Goal: Task Accomplishment & Management: Use online tool/utility

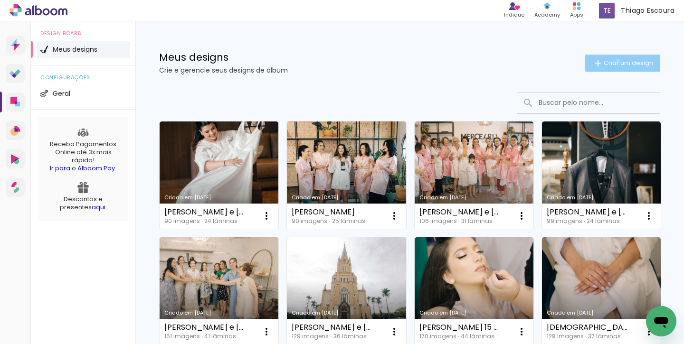
click at [616, 61] on span "Criar um design" at bounding box center [627, 63] width 49 height 6
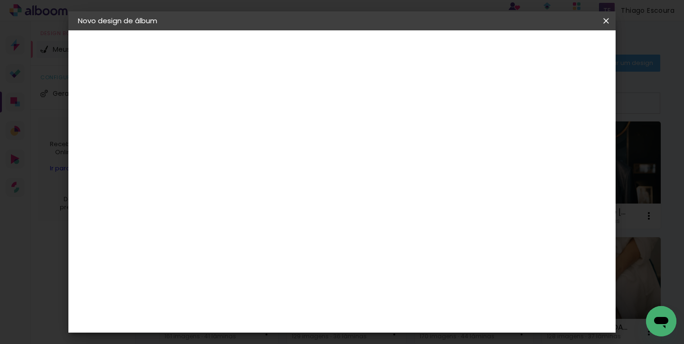
click at [236, 119] on paper-input-container "Título do álbum" at bounding box center [233, 128] width 7 height 24
type input "[PERSON_NAME] e [PERSON_NAME]"
type paper-input "[PERSON_NAME] e [PERSON_NAME]"
click at [0, 0] on slot "Avançar" at bounding box center [0, 0] width 0 height 0
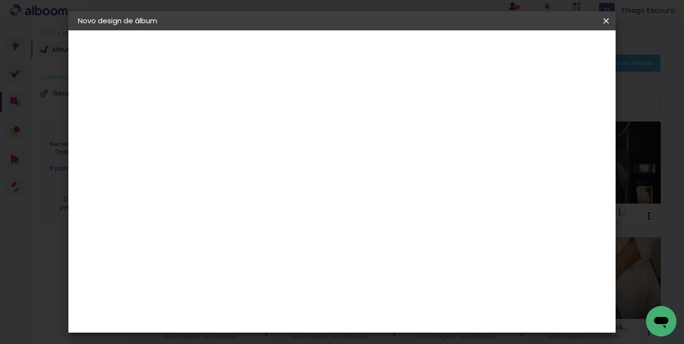
click at [250, 313] on div "Dueto" at bounding box center [238, 317] width 23 height 8
click at [0, 0] on slot "Avançar" at bounding box center [0, 0] width 0 height 0
click at [297, 321] on span "30 × 30" at bounding box center [275, 330] width 44 height 19
click at [388, 44] on paper-button "Avançar" at bounding box center [364, 50] width 47 height 16
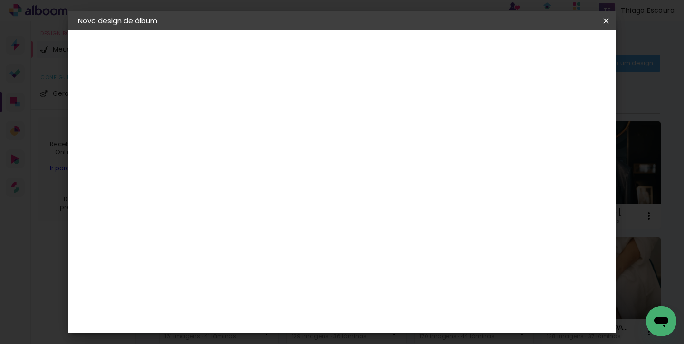
click at [434, 104] on div at bounding box center [430, 102] width 9 height 9
type paper-checkbox "on"
click at [488, 50] on span "Iniciar design" at bounding box center [466, 50] width 43 height 7
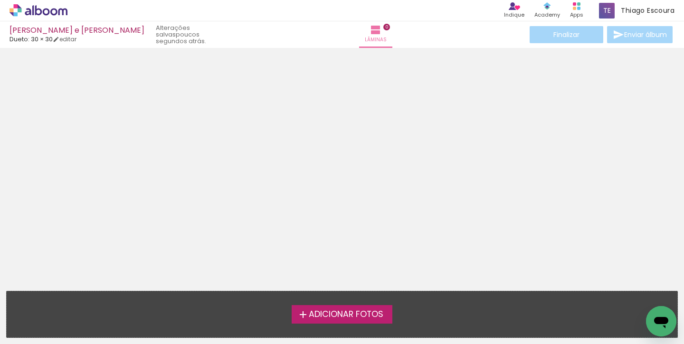
click at [329, 310] on span "Adicionar Fotos" at bounding box center [346, 314] width 75 height 9
click at [0, 0] on input "file" at bounding box center [0, 0] width 0 height 0
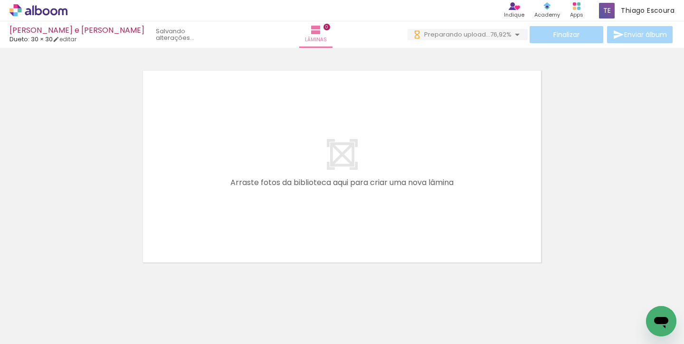
scroll to position [0, 2906]
click at [291, 316] on div at bounding box center [302, 312] width 47 height 31
click at [303, 313] on div at bounding box center [302, 312] width 47 height 31
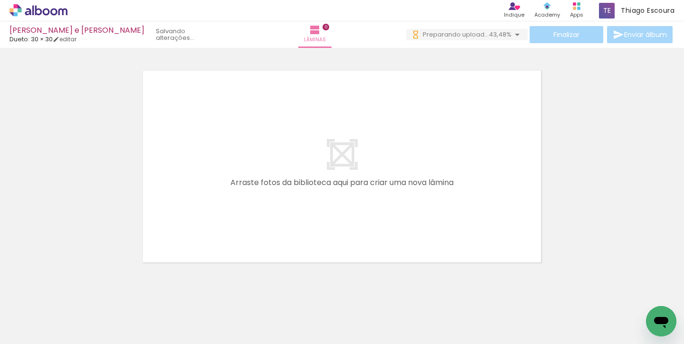
click at [353, 314] on div at bounding box center [355, 312] width 47 height 31
click at [515, 35] on iron-icon at bounding box center [516, 34] width 11 height 11
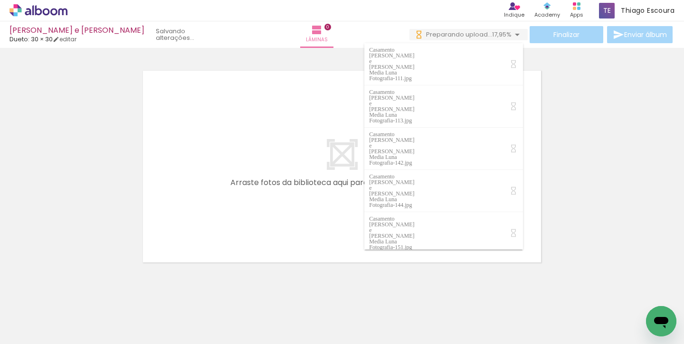
click at [516, 33] on iron-icon at bounding box center [516, 34] width 11 height 11
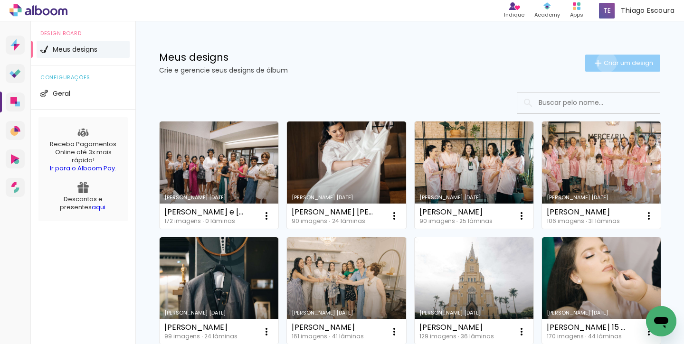
click at [604, 62] on span "Criar um design" at bounding box center [627, 63] width 49 height 6
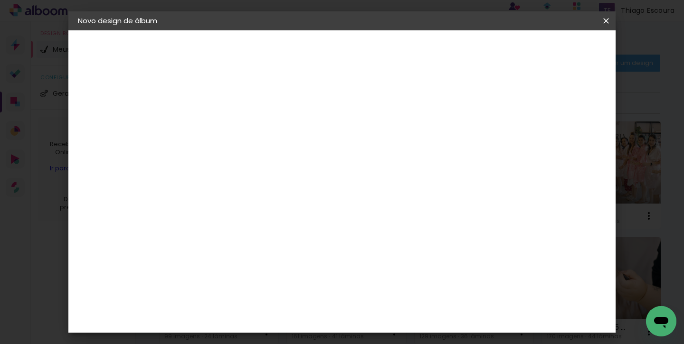
click at [233, 127] on input at bounding box center [233, 127] width 0 height 15
type input "Dúlia e [PERSON_NAME]"
type paper-input "Dúlia e [PERSON_NAME]"
click at [330, 43] on paper-button "Avançar" at bounding box center [307, 50] width 47 height 16
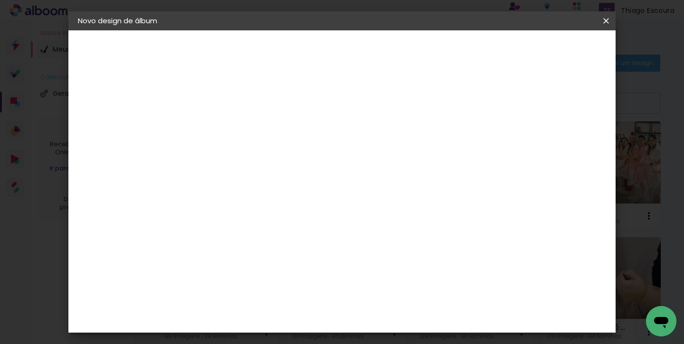
click at [250, 238] on paper-item "Dueto" at bounding box center [257, 248] width 103 height 21
click at [0, 0] on slot "Avançar" at bounding box center [0, 0] width 0 height 0
click at [297, 276] on span "30 × 30" at bounding box center [275, 285] width 44 height 19
click at [0, 0] on slot "Avançar" at bounding box center [0, 0] width 0 height 0
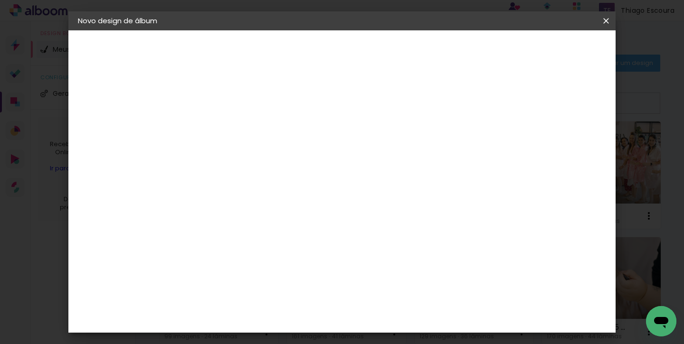
click at [434, 105] on div at bounding box center [430, 102] width 9 height 9
type paper-checkbox "on"
click at [488, 50] on span "Iniciar design" at bounding box center [466, 50] width 43 height 7
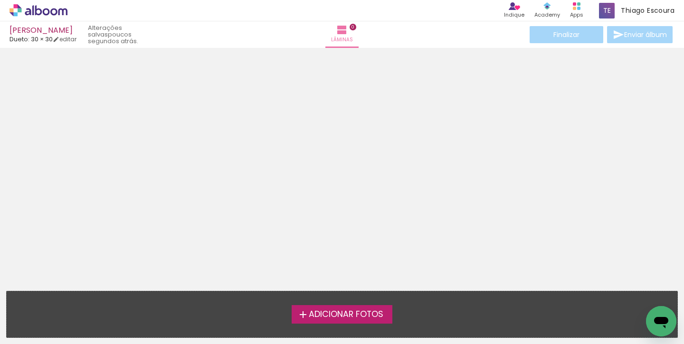
click at [327, 314] on span "Adicionar Fotos" at bounding box center [346, 314] width 75 height 9
click at [0, 0] on input "file" at bounding box center [0, 0] width 0 height 0
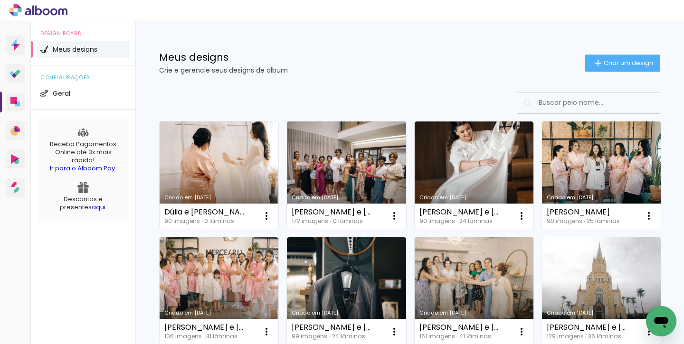
click at [204, 167] on link "Criado em [DATE]" at bounding box center [218, 175] width 119 height 107
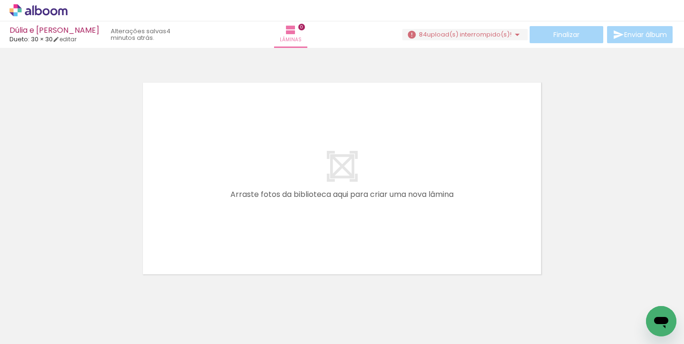
click at [512, 35] on iron-icon at bounding box center [516, 34] width 11 height 11
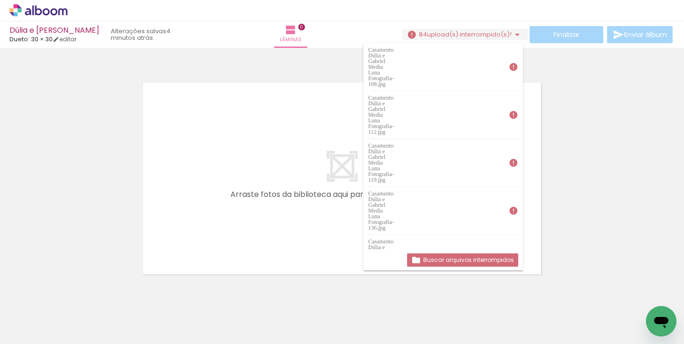
click at [0, 0] on slot "Buscar arquivos interrompidos" at bounding box center [0, 0] width 0 height 0
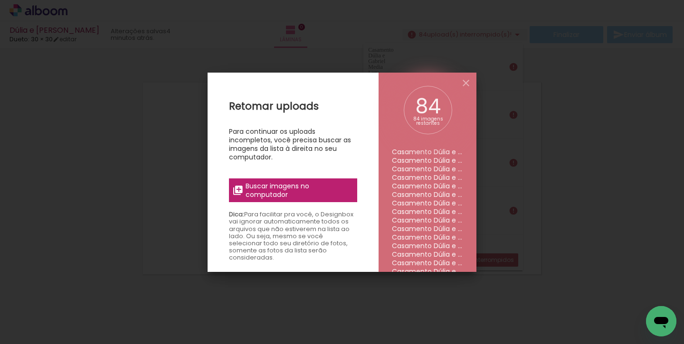
click at [257, 187] on span "Buscar imagens no computador" at bounding box center [298, 190] width 106 height 17
click at [0, 0] on input "file" at bounding box center [0, 0] width 0 height 0
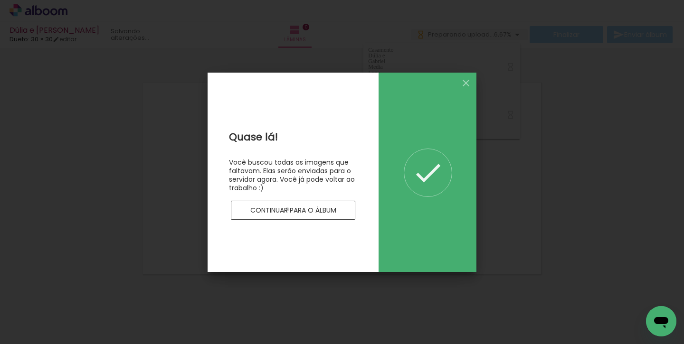
click at [0, 0] on slot "Continuar para o álbum" at bounding box center [0, 0] width 0 height 0
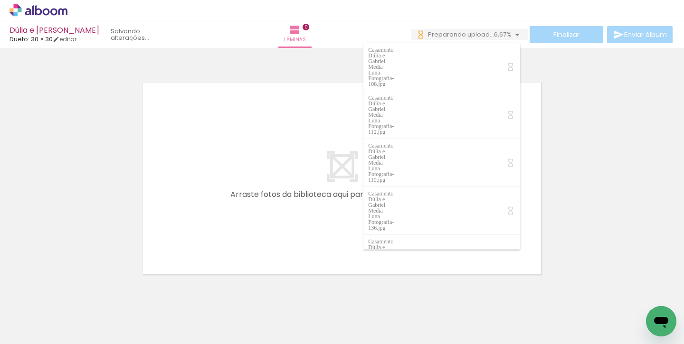
click at [102, 311] on div at bounding box center [94, 312] width 31 height 47
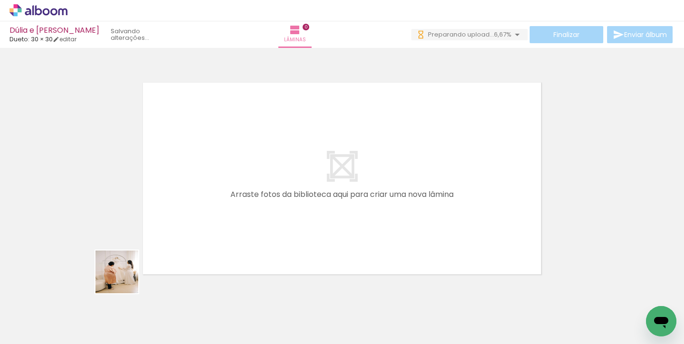
drag, startPoint x: 102, startPoint y: 311, endPoint x: 169, endPoint y: 239, distance: 98.8
click at [169, 239] on quentale-workspace at bounding box center [342, 172] width 684 height 344
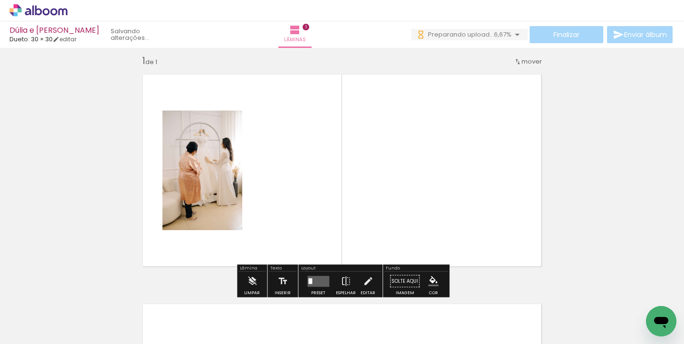
scroll to position [12, 0]
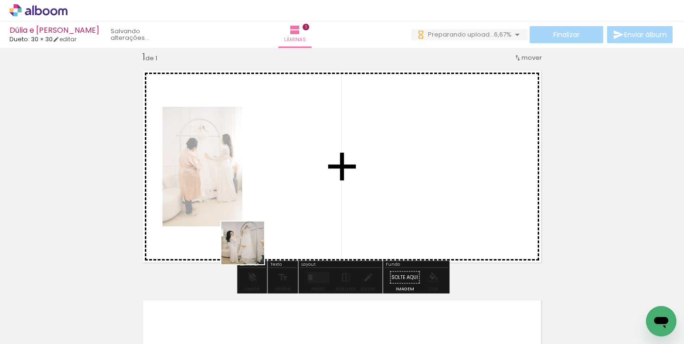
drag, startPoint x: 150, startPoint y: 312, endPoint x: 288, endPoint y: 227, distance: 161.9
click at [289, 227] on quentale-workspace at bounding box center [342, 172] width 684 height 344
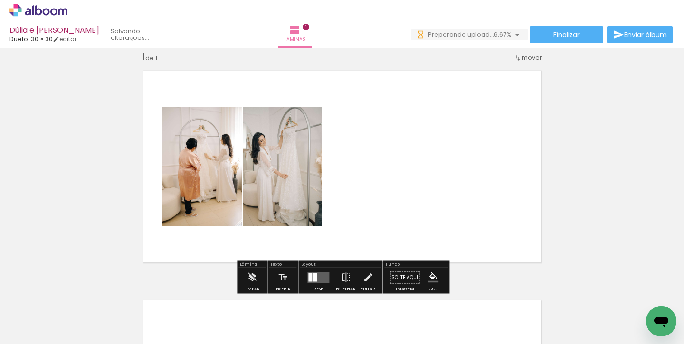
scroll to position [0, 0]
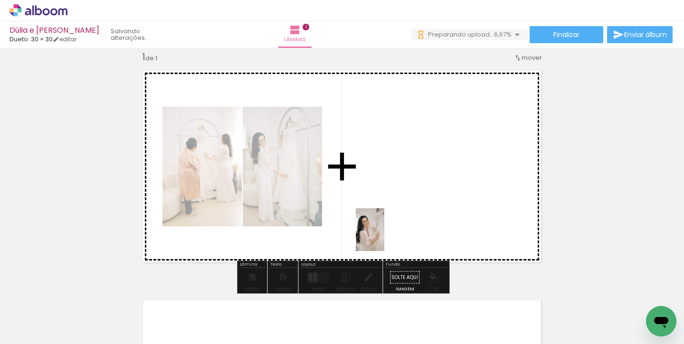
drag, startPoint x: 205, startPoint y: 314, endPoint x: 385, endPoint y: 236, distance: 196.5
click at [385, 236] on quentale-workspace at bounding box center [342, 172] width 684 height 344
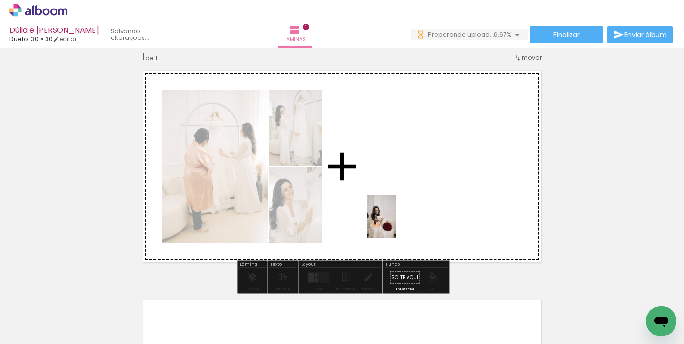
drag, startPoint x: 265, startPoint y: 315, endPoint x: 396, endPoint y: 224, distance: 160.0
click at [396, 224] on quentale-workspace at bounding box center [342, 172] width 684 height 344
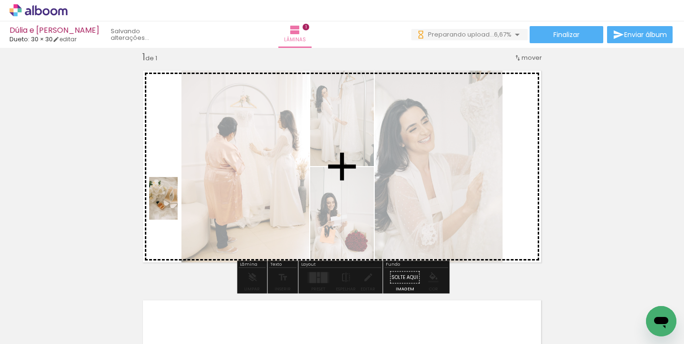
drag, startPoint x: 315, startPoint y: 316, endPoint x: 175, endPoint y: 205, distance: 178.7
click at [175, 205] on quentale-workspace at bounding box center [342, 172] width 684 height 344
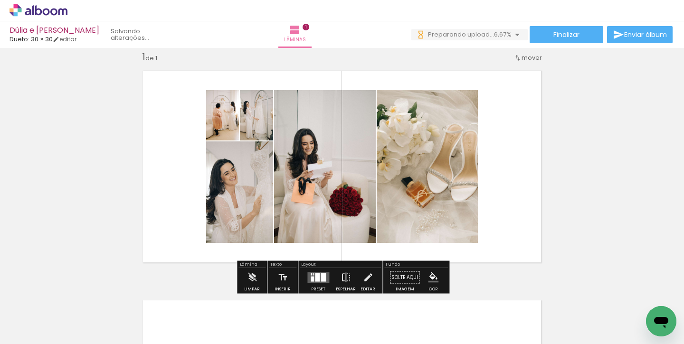
click at [317, 279] on div at bounding box center [317, 277] width 5 height 9
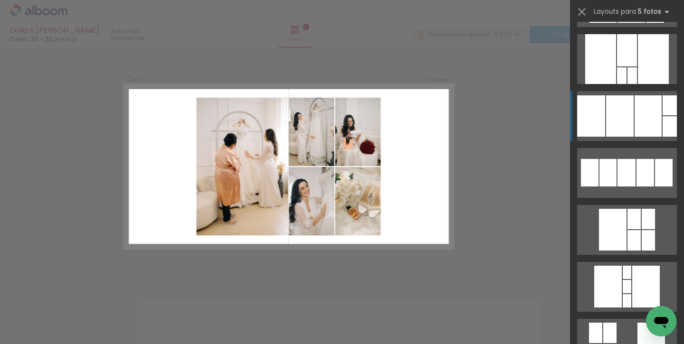
scroll to position [354, 0]
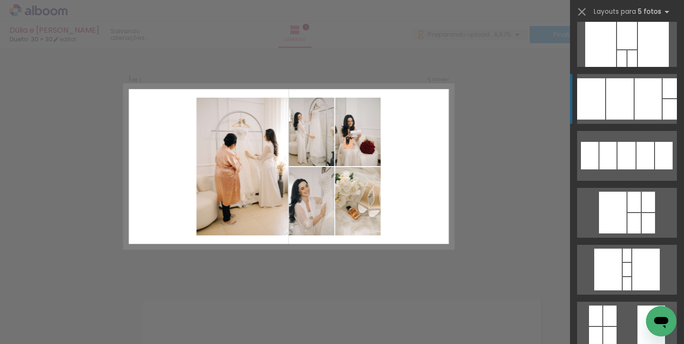
click at [624, 217] on div at bounding box center [613, 213] width 28 height 42
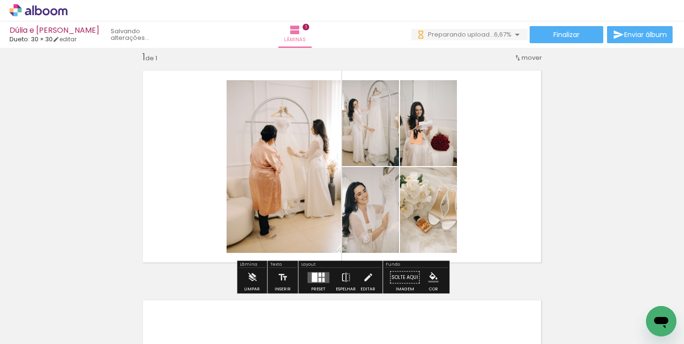
scroll to position [0, 0]
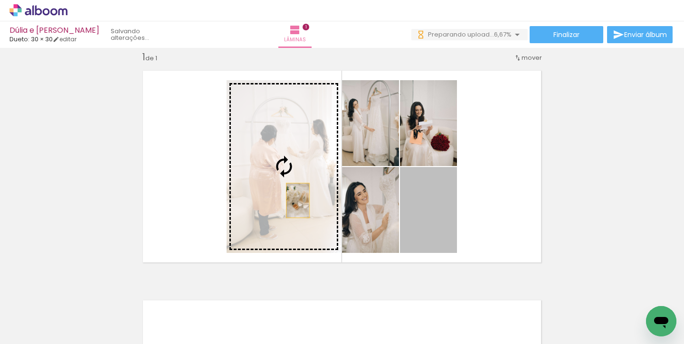
drag, startPoint x: 429, startPoint y: 211, endPoint x: 297, endPoint y: 199, distance: 132.1
click at [0, 0] on slot at bounding box center [0, 0] width 0 height 0
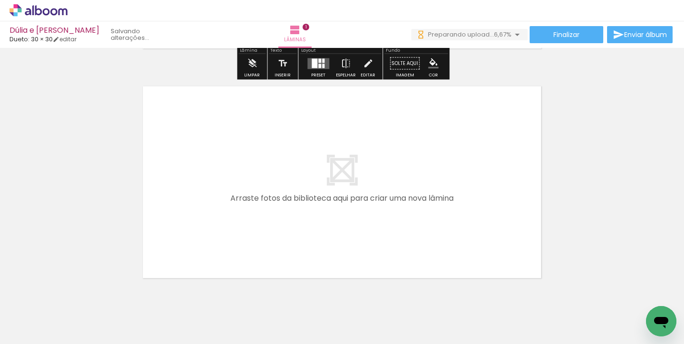
scroll to position [234, 0]
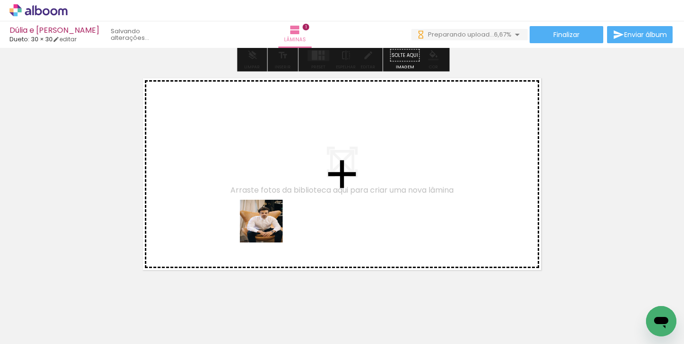
drag, startPoint x: 366, startPoint y: 323, endPoint x: 263, endPoint y: 219, distance: 146.3
click at [263, 219] on quentale-workspace at bounding box center [342, 172] width 684 height 344
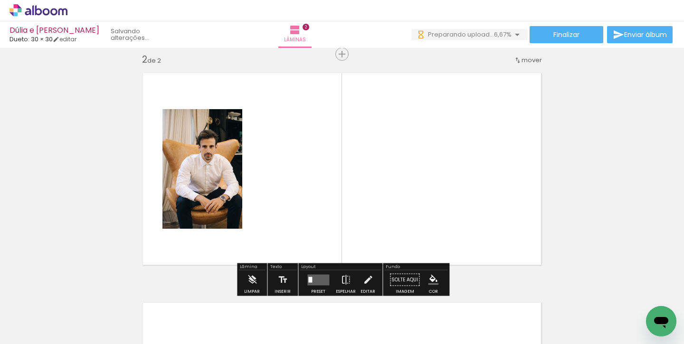
scroll to position [0, 0]
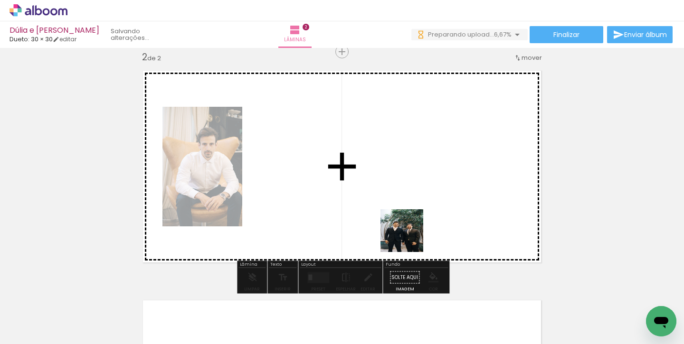
drag, startPoint x: 409, startPoint y: 311, endPoint x: 408, endPoint y: 232, distance: 78.8
click at [409, 233] on quentale-workspace at bounding box center [342, 172] width 684 height 344
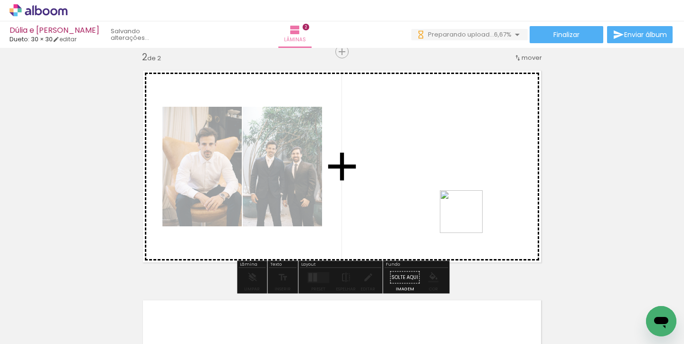
drag, startPoint x: 468, startPoint y: 319, endPoint x: 467, endPoint y: 217, distance: 102.5
click at [468, 218] on quentale-workspace at bounding box center [342, 172] width 684 height 344
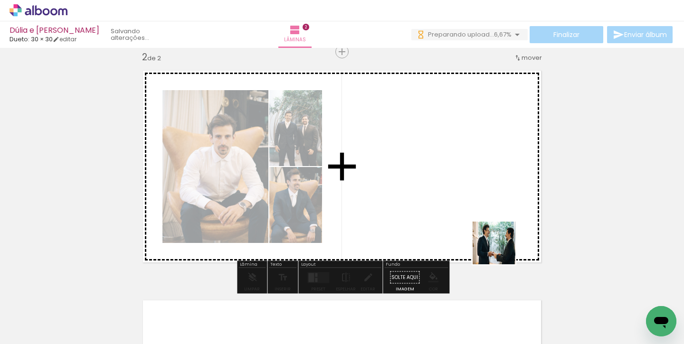
drag, startPoint x: 523, startPoint y: 315, endPoint x: 499, endPoint y: 244, distance: 74.2
click at [499, 244] on quentale-workspace at bounding box center [342, 172] width 684 height 344
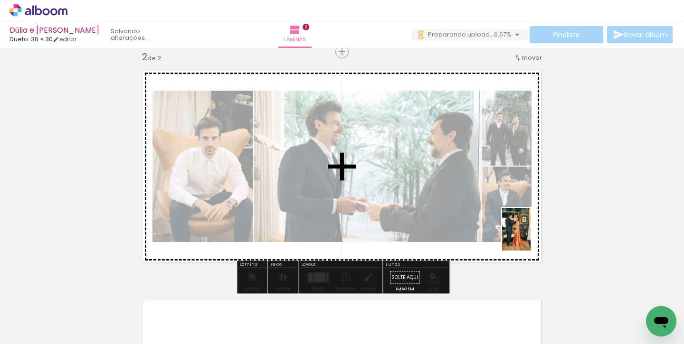
drag, startPoint x: 580, startPoint y: 315, endPoint x: 530, endPoint y: 236, distance: 93.0
click at [530, 236] on quentale-workspace at bounding box center [342, 172] width 684 height 344
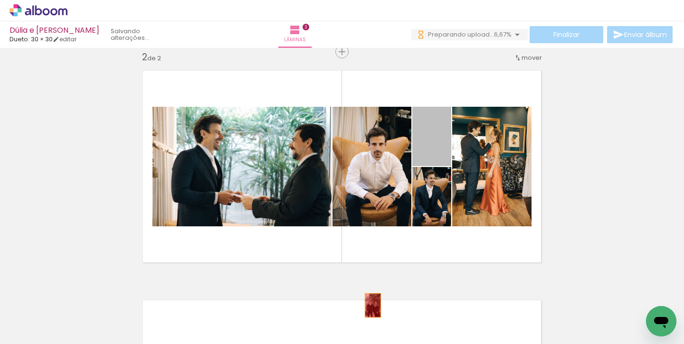
drag, startPoint x: 433, startPoint y: 143, endPoint x: 366, endPoint y: 321, distance: 190.3
click at [365, 321] on quentale-workspace at bounding box center [342, 172] width 684 height 344
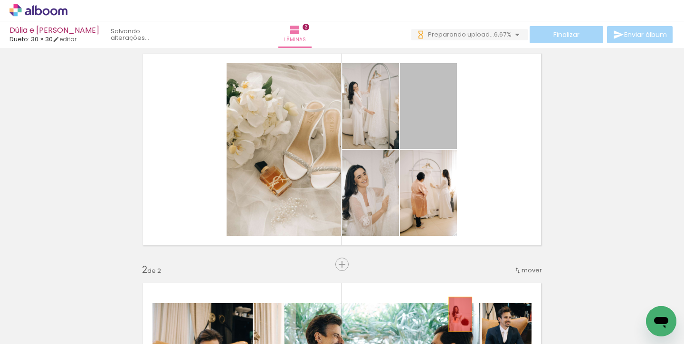
drag, startPoint x: 436, startPoint y: 114, endPoint x: 460, endPoint y: 314, distance: 201.8
click at [460, 314] on quentale-workspace at bounding box center [342, 172] width 684 height 344
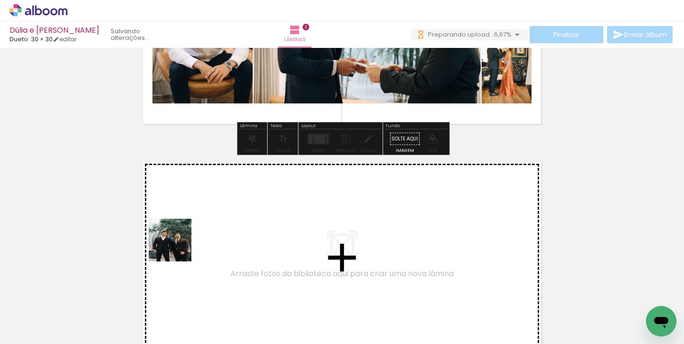
drag, startPoint x: 128, startPoint y: 315, endPoint x: 179, endPoint y: 247, distance: 85.7
click at [179, 247] on quentale-workspace at bounding box center [342, 172] width 684 height 344
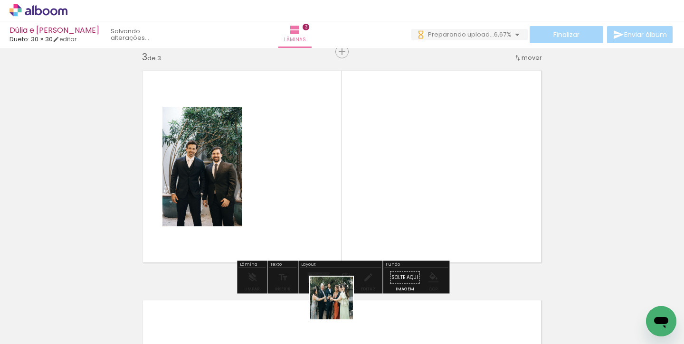
drag, startPoint x: 338, startPoint y: 317, endPoint x: 324, endPoint y: 239, distance: 78.8
click at [324, 239] on quentale-workspace at bounding box center [342, 172] width 684 height 344
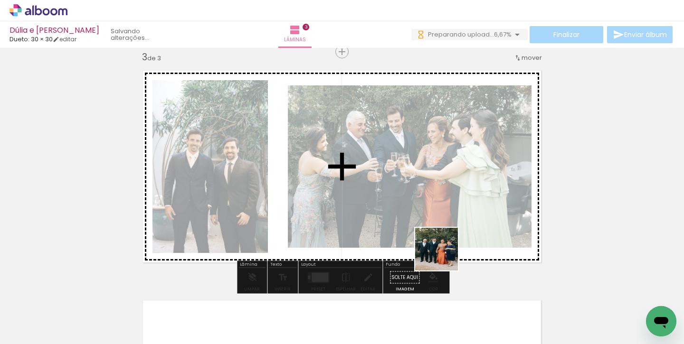
drag, startPoint x: 394, startPoint y: 317, endPoint x: 474, endPoint y: 217, distance: 128.0
click at [474, 217] on quentale-workspace at bounding box center [342, 172] width 684 height 344
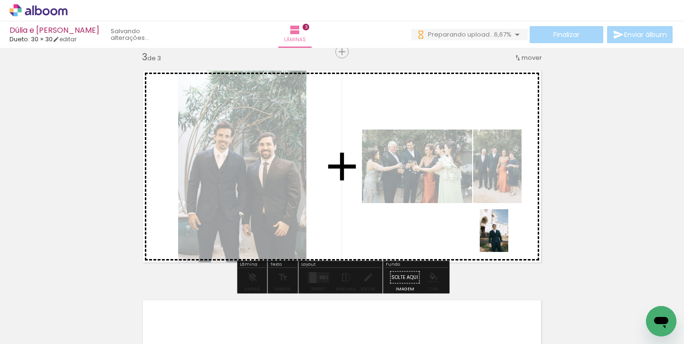
drag, startPoint x: 525, startPoint y: 316, endPoint x: 508, endPoint y: 235, distance: 82.9
click at [508, 235] on quentale-workspace at bounding box center [342, 172] width 684 height 344
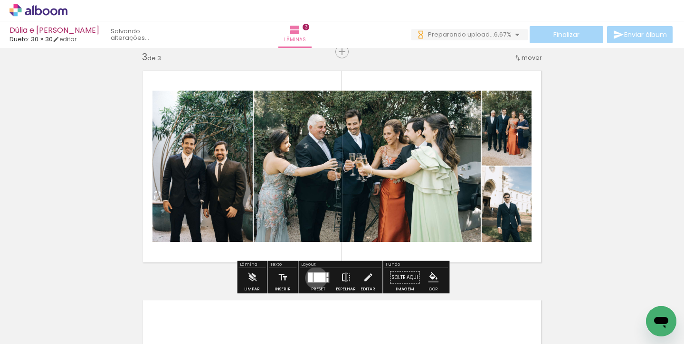
click at [314, 278] on div at bounding box center [319, 276] width 12 height 9
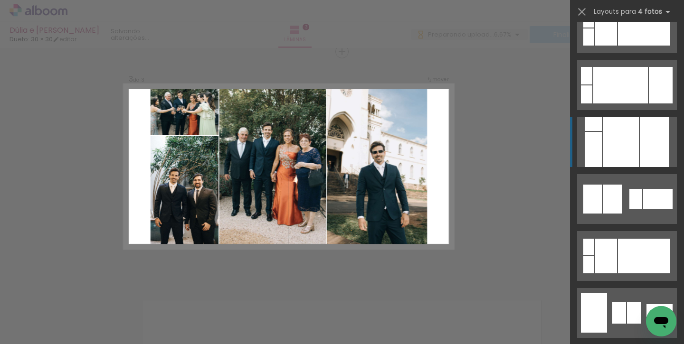
click at [624, 144] on div at bounding box center [620, 142] width 36 height 50
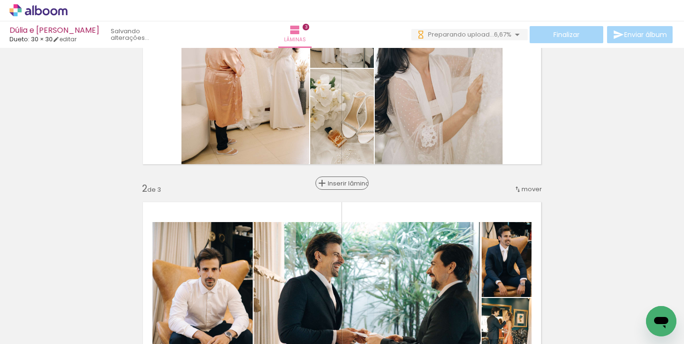
click at [339, 181] on span "Inserir lâmina" at bounding box center [346, 183] width 37 height 6
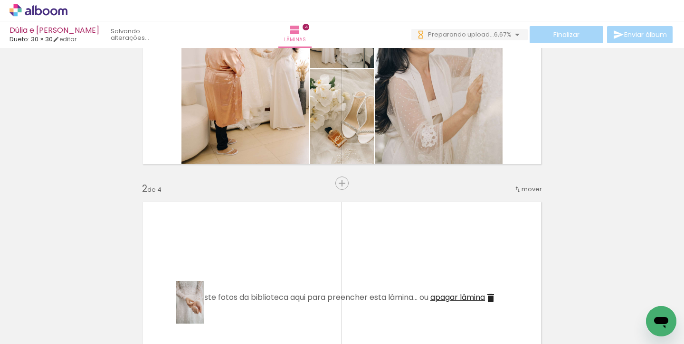
drag, startPoint x: 188, startPoint y: 315, endPoint x: 205, endPoint y: 336, distance: 27.3
click at [205, 336] on div at bounding box center [199, 312] width 31 height 47
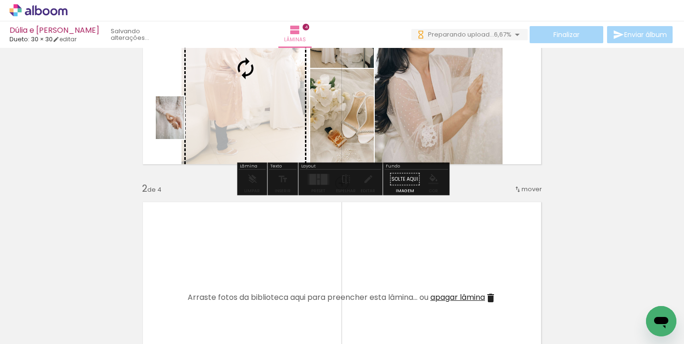
drag, startPoint x: 204, startPoint y: 317, endPoint x: 184, endPoint y: 125, distance: 192.8
click at [184, 125] on quentale-workspace at bounding box center [342, 172] width 684 height 344
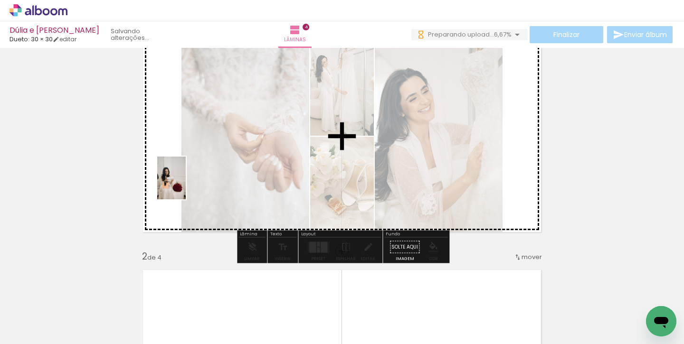
drag, startPoint x: 197, startPoint y: 317, endPoint x: 179, endPoint y: 183, distance: 135.6
click at [179, 183] on quentale-workspace at bounding box center [342, 172] width 684 height 344
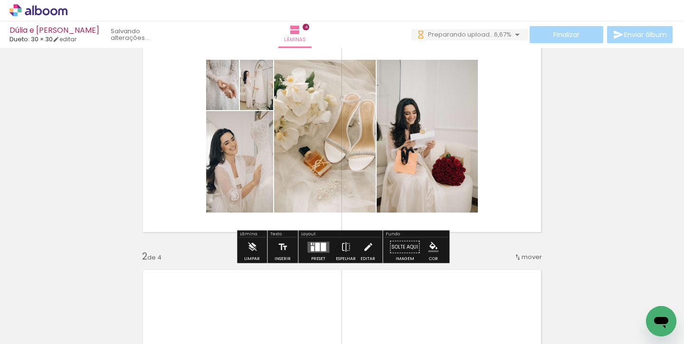
click at [324, 248] on quentale-layouter at bounding box center [318, 247] width 22 height 11
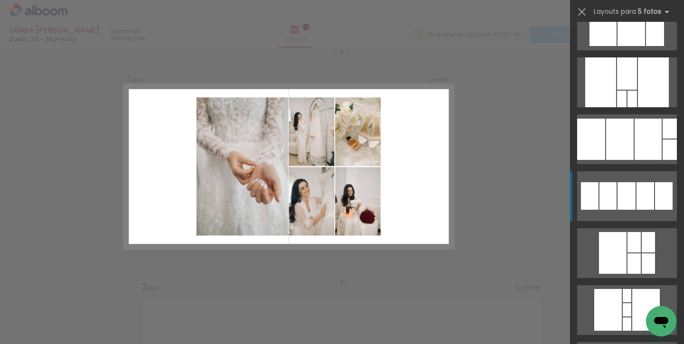
scroll to position [330, 0]
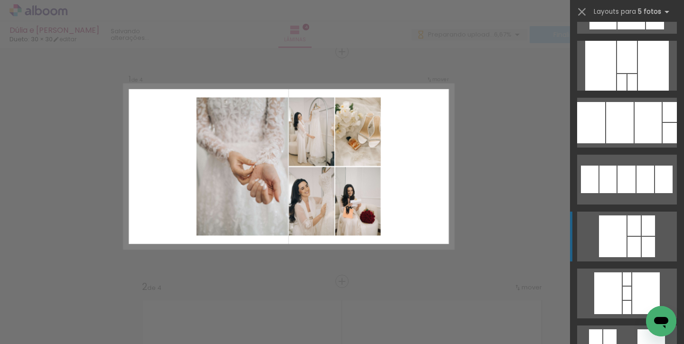
click at [621, 240] on div at bounding box center [613, 237] width 28 height 42
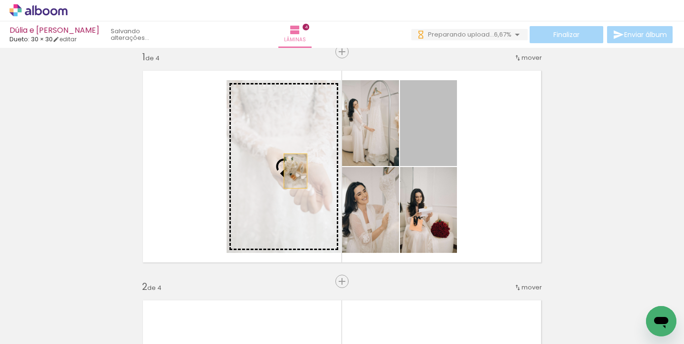
drag, startPoint x: 425, startPoint y: 138, endPoint x: 277, endPoint y: 177, distance: 153.7
click at [0, 0] on slot at bounding box center [0, 0] width 0 height 0
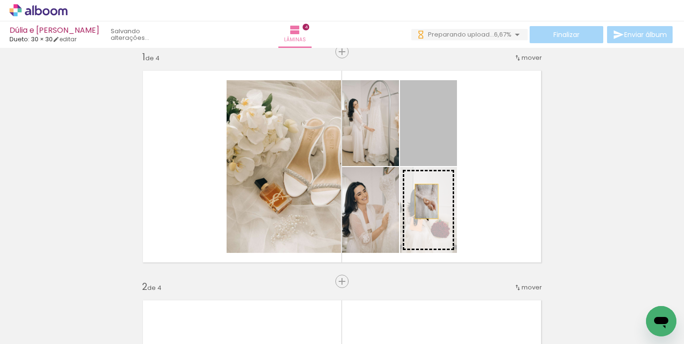
drag, startPoint x: 426, startPoint y: 132, endPoint x: 425, endPoint y: 214, distance: 81.7
click at [0, 0] on slot at bounding box center [0, 0] width 0 height 0
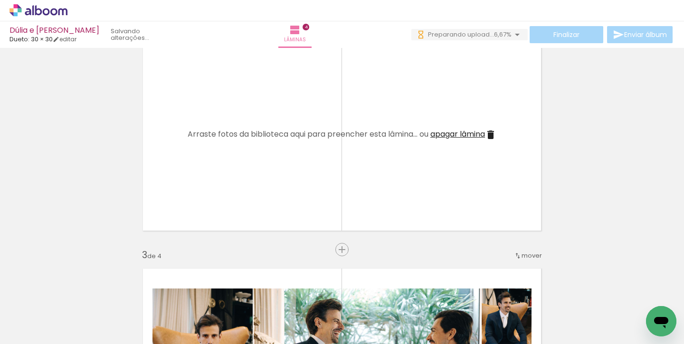
scroll to position [0, 596]
drag, startPoint x: 195, startPoint y: 321, endPoint x: 202, endPoint y: 180, distance: 141.2
click at [202, 180] on quentale-workspace at bounding box center [342, 172] width 684 height 344
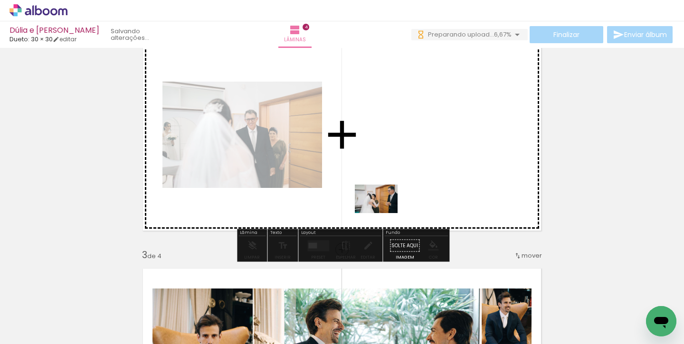
drag, startPoint x: 248, startPoint y: 312, endPoint x: 388, endPoint y: 211, distance: 173.0
click at [388, 211] on quentale-workspace at bounding box center [342, 172] width 684 height 344
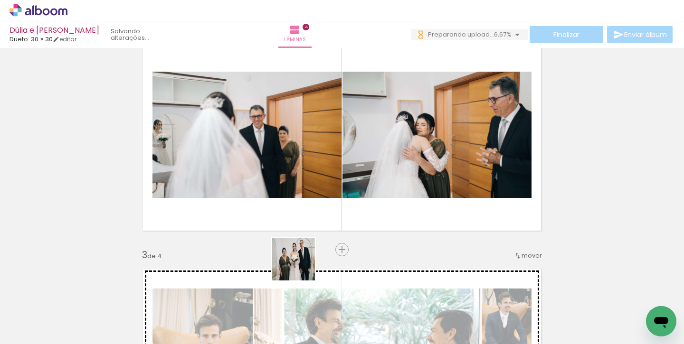
drag, startPoint x: 300, startPoint y: 313, endPoint x: 301, endPoint y: 231, distance: 82.1
click at [301, 231] on quentale-workspace at bounding box center [342, 172] width 684 height 344
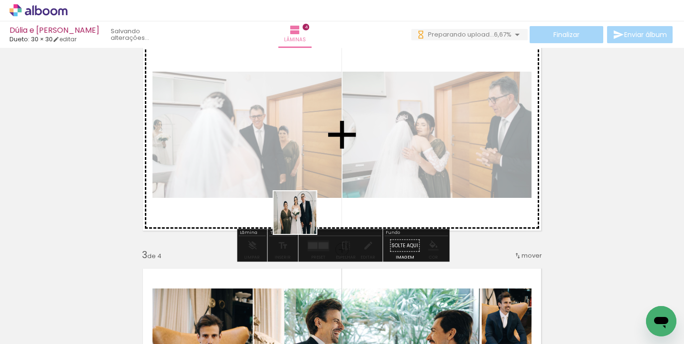
drag, startPoint x: 302, startPoint y: 317, endPoint x: 302, endPoint y: 218, distance: 98.7
click at [302, 218] on quentale-workspace at bounding box center [342, 172] width 684 height 344
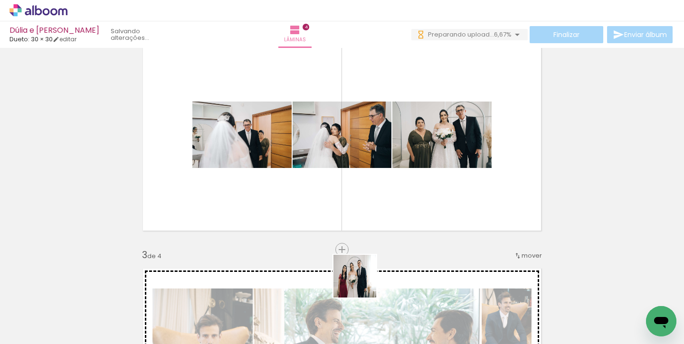
drag, startPoint x: 362, startPoint y: 317, endPoint x: 369, endPoint y: 206, distance: 110.9
click at [369, 206] on quentale-workspace at bounding box center [342, 172] width 684 height 344
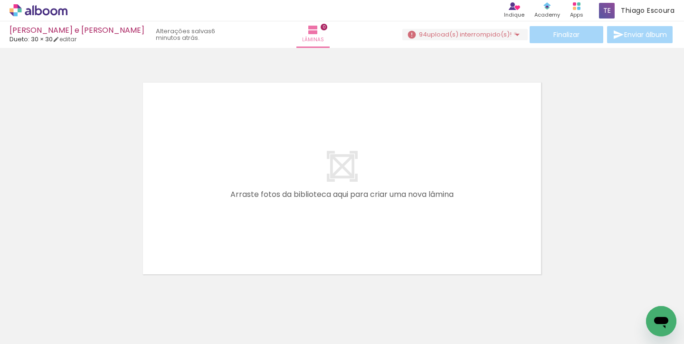
click at [511, 34] on iron-icon at bounding box center [516, 34] width 11 height 11
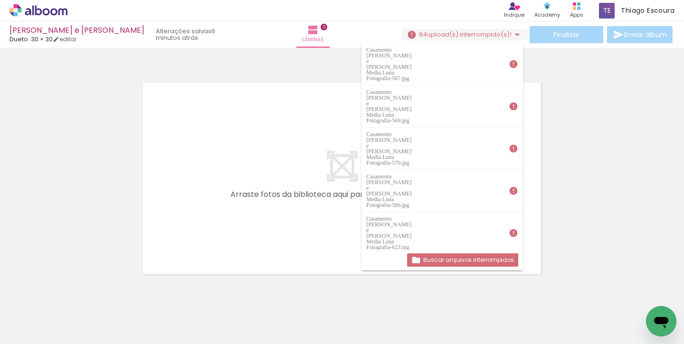
click at [0, 0] on slot "Buscar arquivos interrompidos" at bounding box center [0, 0] width 0 height 0
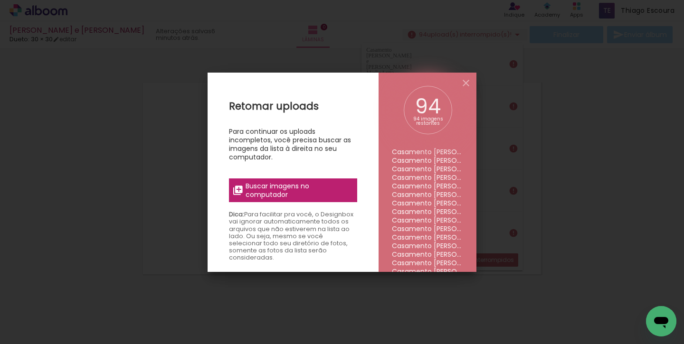
click at [289, 198] on span "Buscar imagens no computador" at bounding box center [298, 190] width 106 height 17
click at [0, 0] on input "file" at bounding box center [0, 0] width 0 height 0
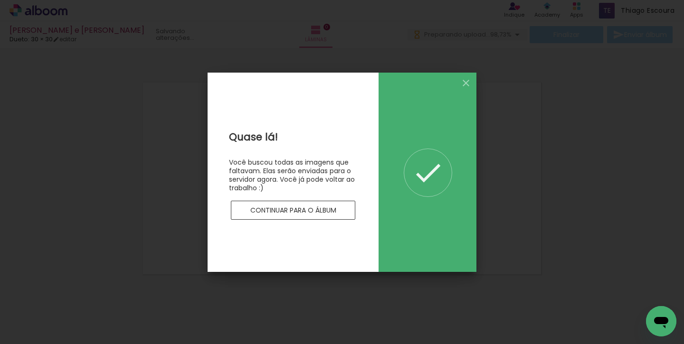
click at [0, 0] on slot "Continuar para o álbum" at bounding box center [0, 0] width 0 height 0
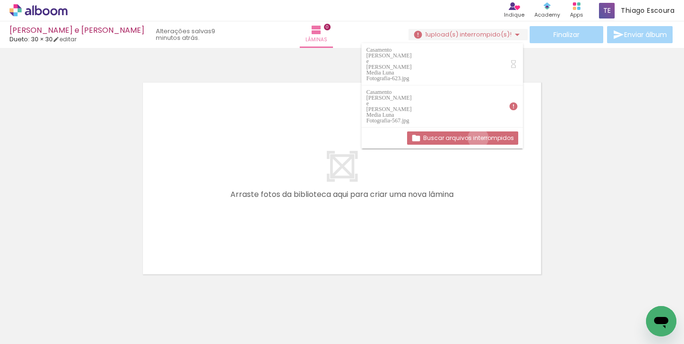
click at [0, 0] on slot "Buscar arquivos interrompidos" at bounding box center [0, 0] width 0 height 0
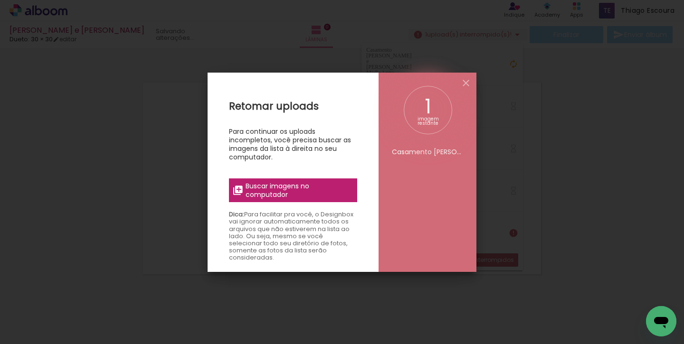
click at [297, 187] on span "Buscar imagens no computador" at bounding box center [298, 190] width 106 height 17
click at [0, 0] on input "file" at bounding box center [0, 0] width 0 height 0
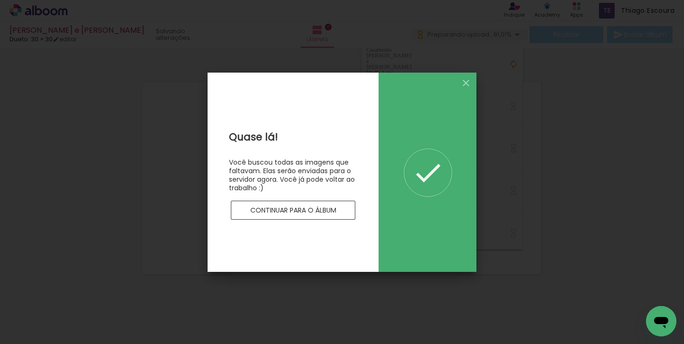
click at [0, 0] on slot "Continuar para o álbum" at bounding box center [0, 0] width 0 height 0
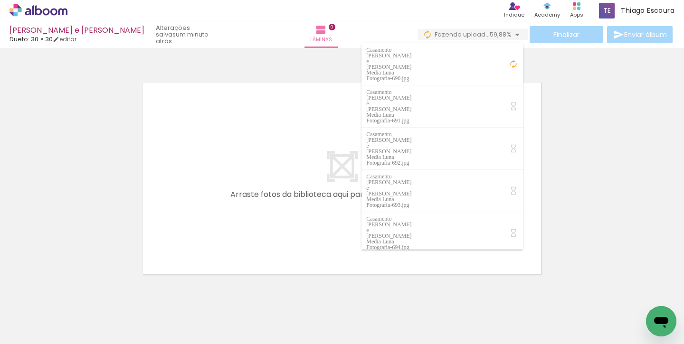
click at [583, 154] on div at bounding box center [342, 166] width 684 height 230
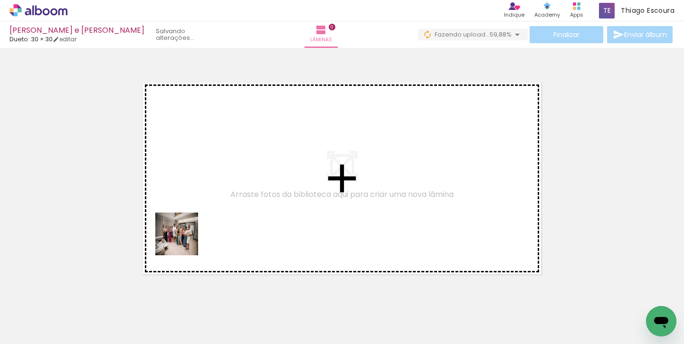
drag, startPoint x: 101, startPoint y: 315, endPoint x: 212, endPoint y: 220, distance: 146.1
click at [212, 220] on quentale-workspace at bounding box center [342, 172] width 684 height 344
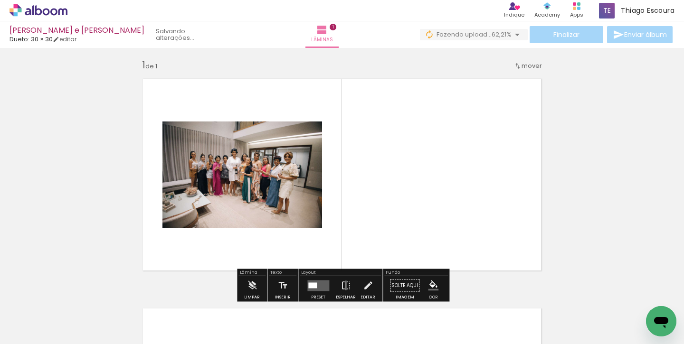
scroll to position [12, 0]
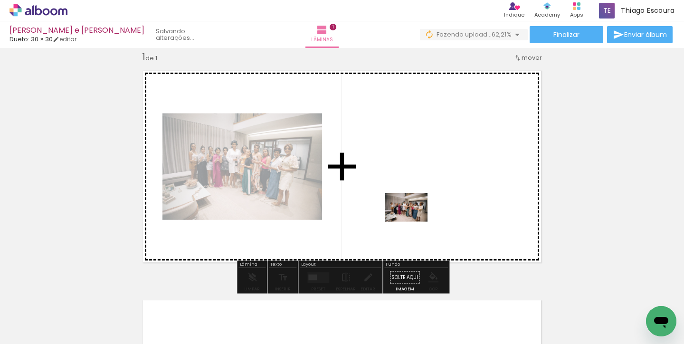
drag, startPoint x: 152, startPoint y: 314, endPoint x: 413, endPoint y: 222, distance: 277.0
click at [413, 222] on quentale-workspace at bounding box center [342, 172] width 684 height 344
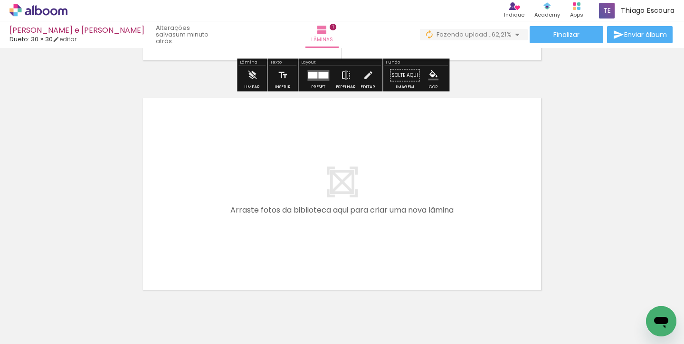
scroll to position [220, 0]
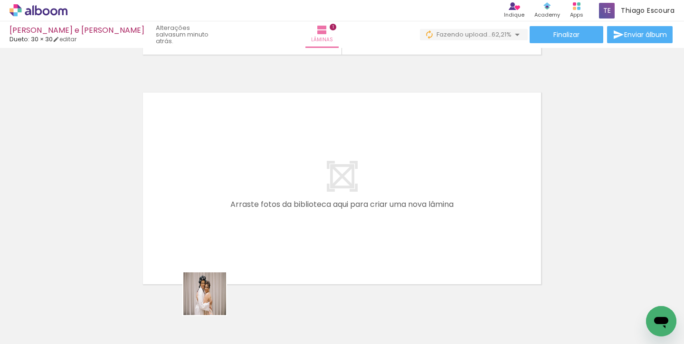
drag, startPoint x: 212, startPoint y: 314, endPoint x: 212, endPoint y: 257, distance: 57.0
click at [212, 257] on quentale-workspace at bounding box center [342, 172] width 684 height 344
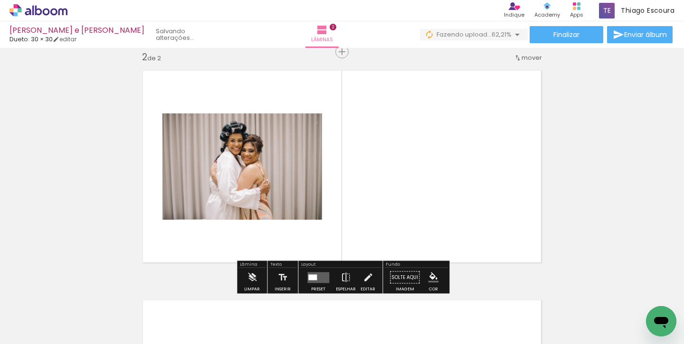
scroll to position [242, 0]
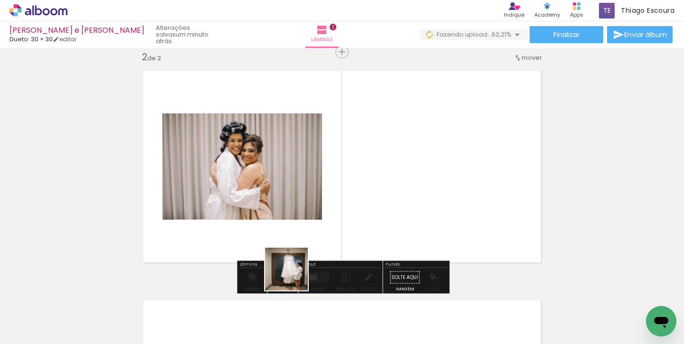
drag, startPoint x: 259, startPoint y: 309, endPoint x: 400, endPoint y: 186, distance: 187.4
click at [400, 186] on quentale-workspace at bounding box center [342, 172] width 684 height 344
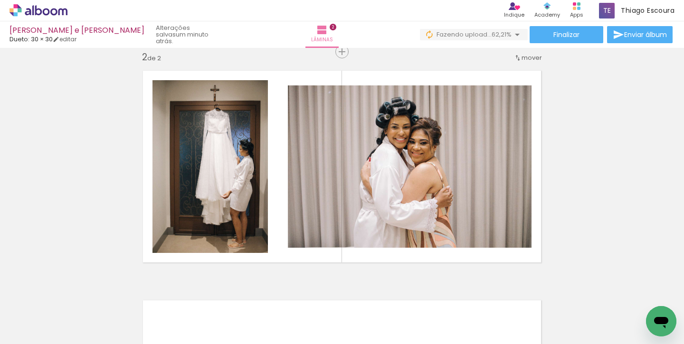
scroll to position [0, 0]
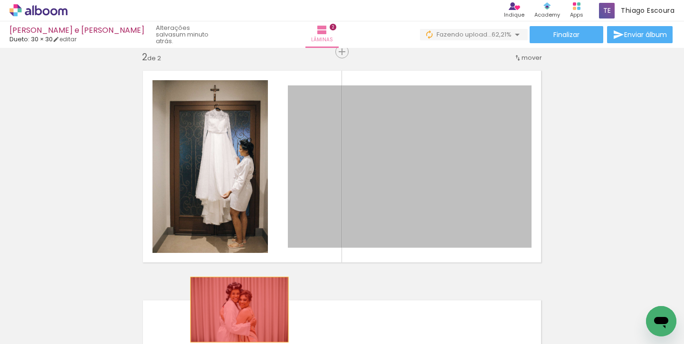
drag, startPoint x: 392, startPoint y: 163, endPoint x: 234, endPoint y: 319, distance: 221.2
click at [234, 319] on quentale-workspace at bounding box center [342, 172] width 684 height 344
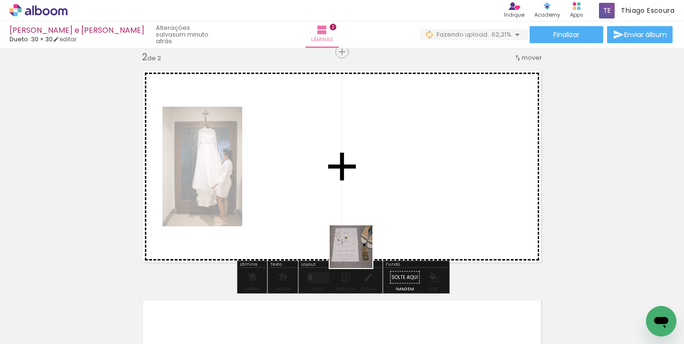
click at [407, 206] on quentale-workspace at bounding box center [342, 172] width 684 height 344
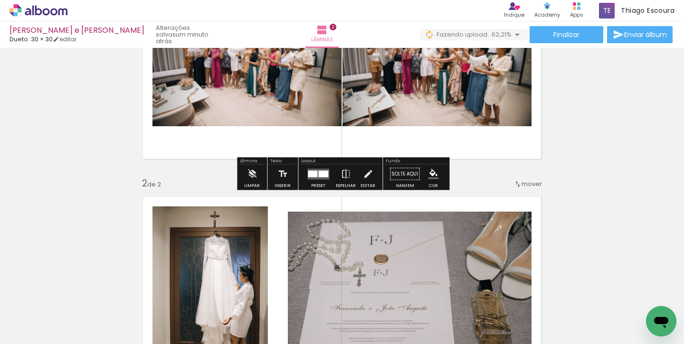
scroll to position [120, 0]
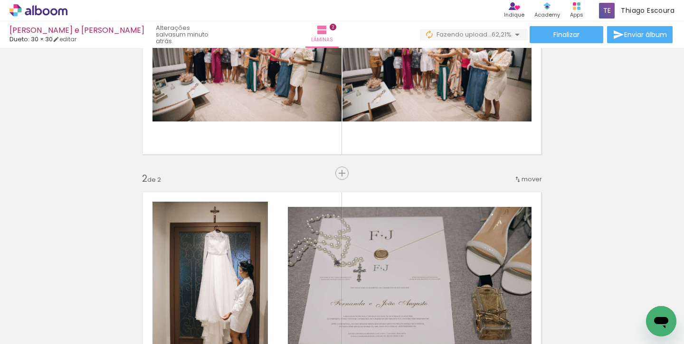
click at [533, 178] on span "mover" at bounding box center [531, 179] width 20 height 9
click at [521, 177] on paper-item "antes da 1" at bounding box center [507, 178] width 72 height 16
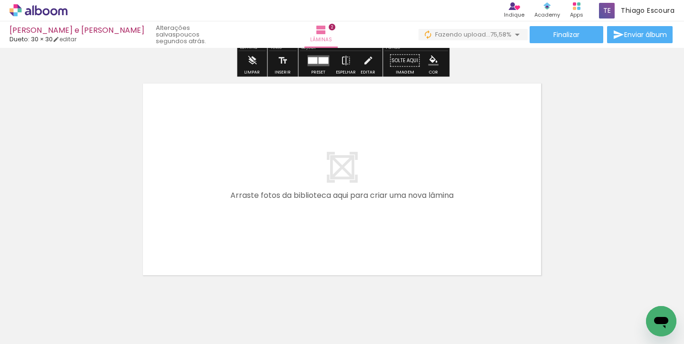
scroll to position [461, 0]
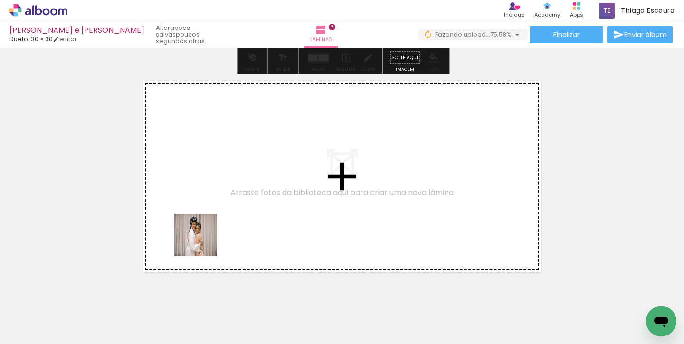
click at [205, 240] on quentale-workspace at bounding box center [342, 172] width 684 height 344
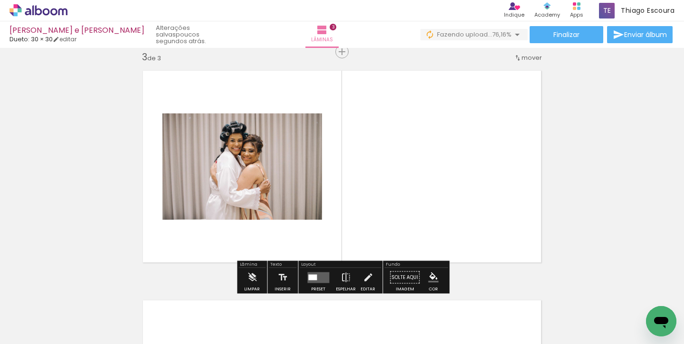
scroll to position [0, 203]
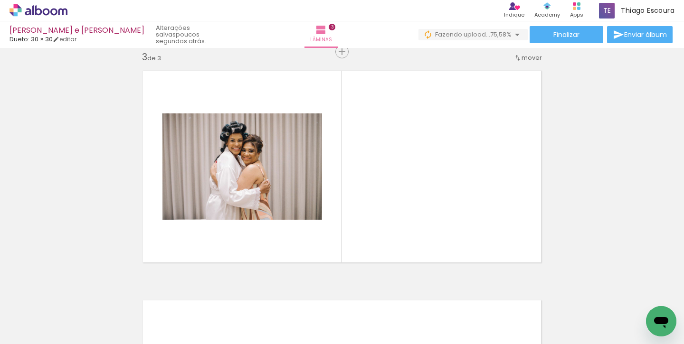
click at [272, 312] on div at bounding box center [263, 312] width 31 height 47
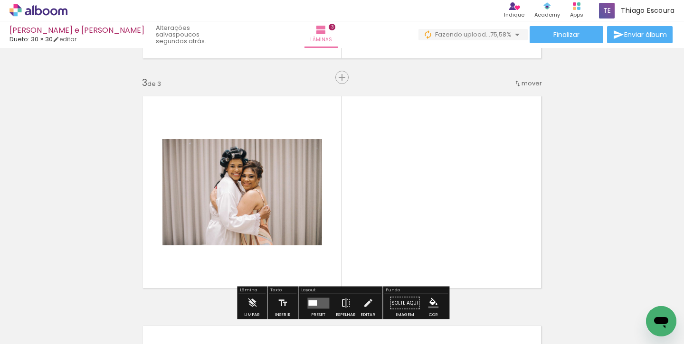
scroll to position [447, 0]
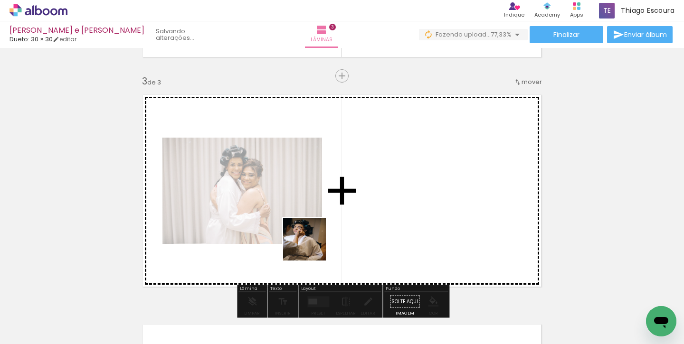
drag, startPoint x: 152, startPoint y: 317, endPoint x: 356, endPoint y: 226, distance: 223.1
click at [356, 226] on quentale-workspace at bounding box center [342, 172] width 684 height 344
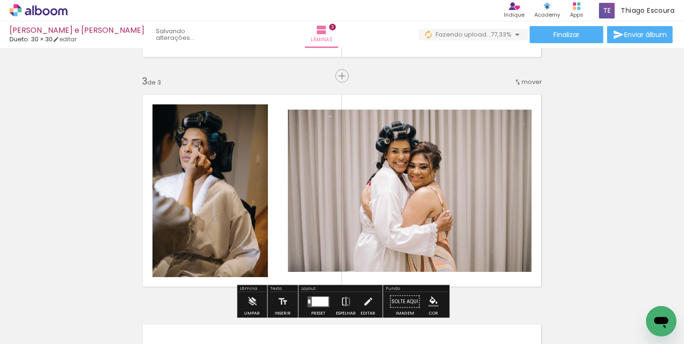
drag, startPoint x: 262, startPoint y: 314, endPoint x: 263, endPoint y: 203, distance: 111.6
click at [263, 203] on quentale-workspace at bounding box center [342, 172] width 684 height 344
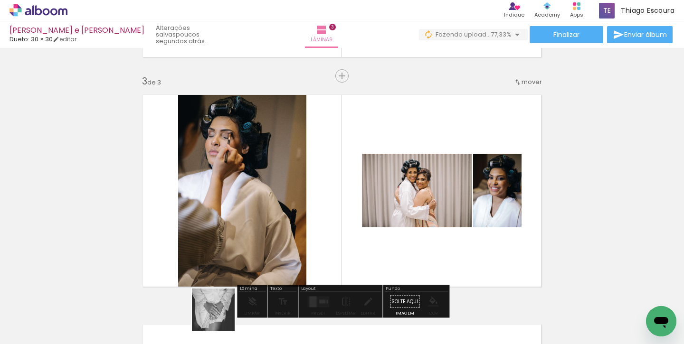
drag, startPoint x: 215, startPoint y: 320, endPoint x: 311, endPoint y: 255, distance: 116.1
click at [310, 255] on quentale-workspace at bounding box center [342, 172] width 684 height 344
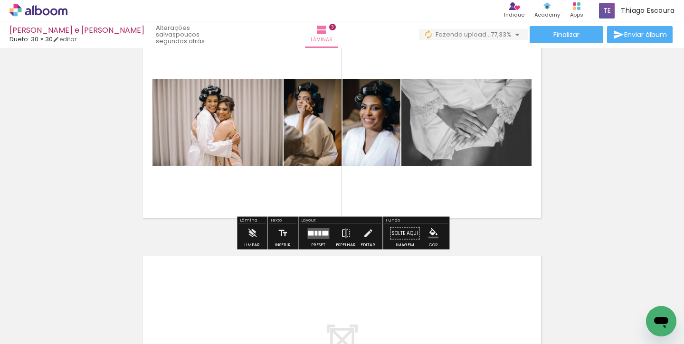
scroll to position [519, 0]
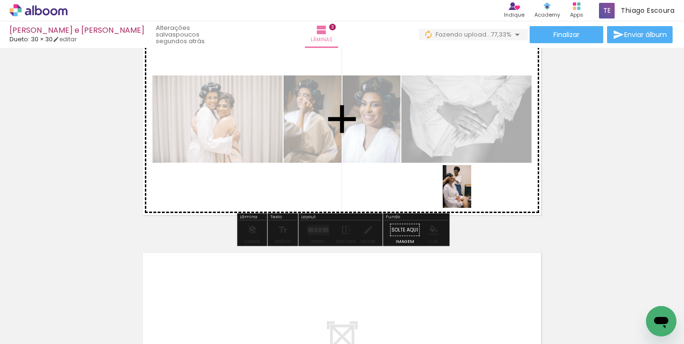
drag, startPoint x: 319, startPoint y: 323, endPoint x: 473, endPoint y: 192, distance: 202.0
click at [473, 192] on quentale-workspace at bounding box center [342, 172] width 684 height 344
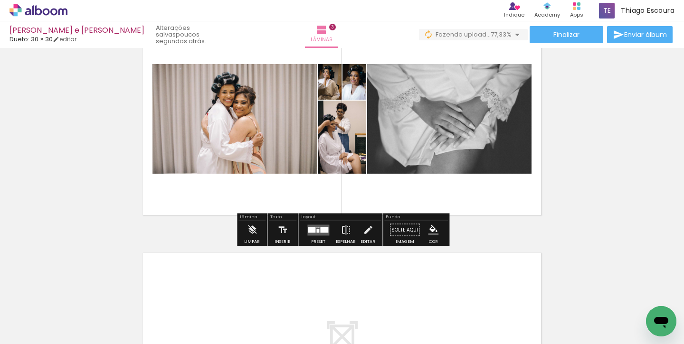
click at [312, 227] on div at bounding box center [312, 230] width 8 height 6
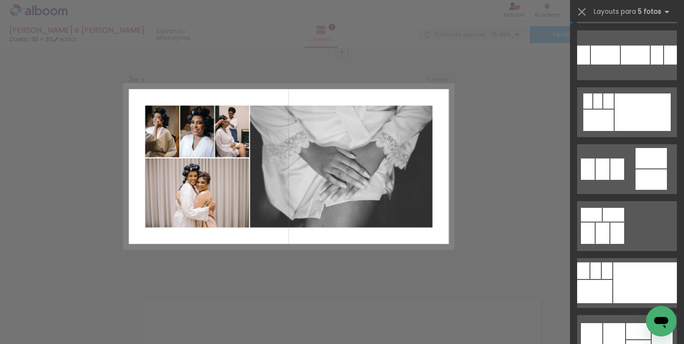
scroll to position [799, 0]
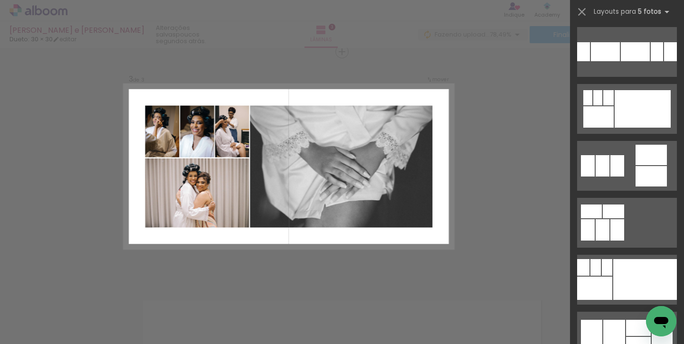
click at [619, 115] on div at bounding box center [642, 109] width 56 height 38
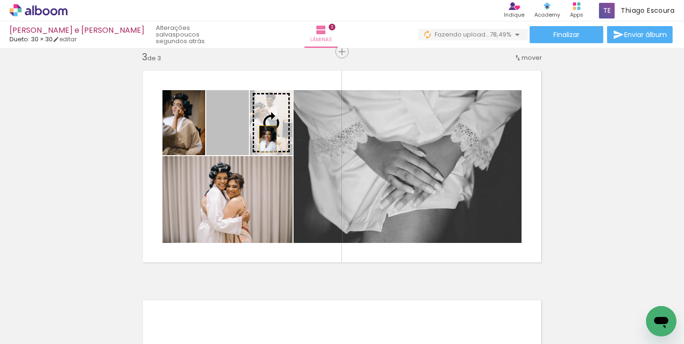
drag, startPoint x: 239, startPoint y: 139, endPoint x: 275, endPoint y: 139, distance: 36.6
click at [0, 0] on slot at bounding box center [0, 0] width 0 height 0
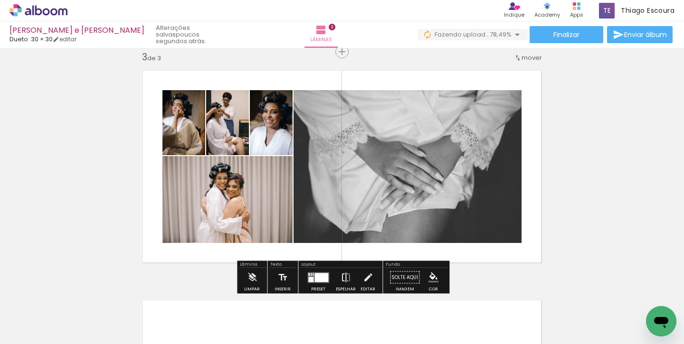
click at [341, 274] on iron-icon at bounding box center [345, 277] width 10 height 19
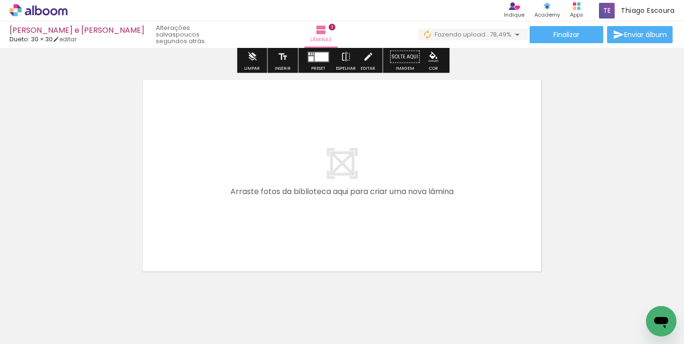
scroll to position [703, 0]
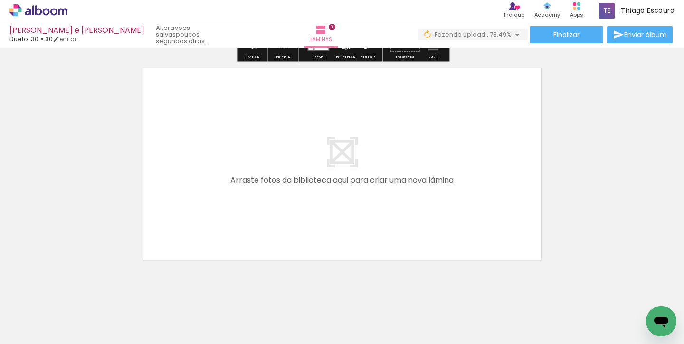
drag, startPoint x: 378, startPoint y: 309, endPoint x: 328, endPoint y: 260, distance: 70.5
click at [328, 260] on quentale-workspace at bounding box center [342, 172] width 684 height 344
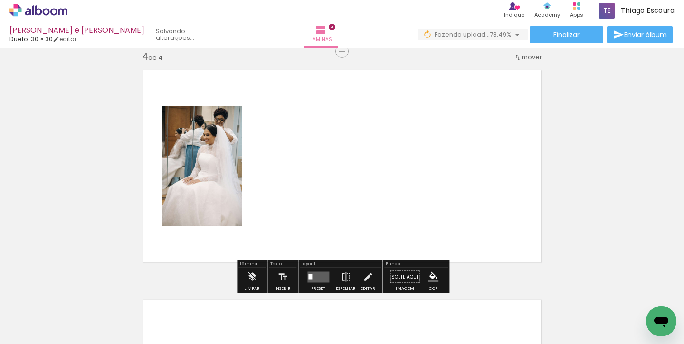
scroll to position [701, 0]
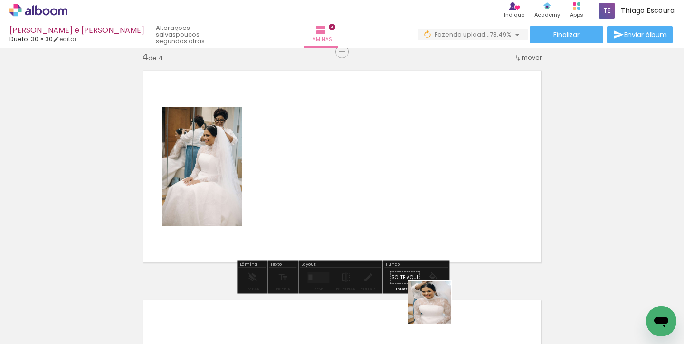
drag, startPoint x: 438, startPoint y: 314, endPoint x: 394, endPoint y: 244, distance: 82.3
click at [394, 244] on quentale-workspace at bounding box center [342, 172] width 684 height 344
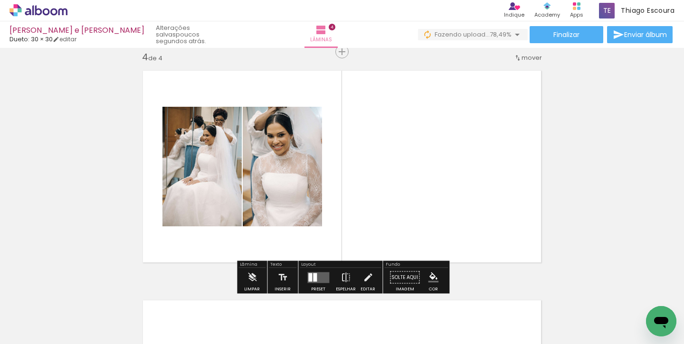
drag, startPoint x: 496, startPoint y: 318, endPoint x: 430, endPoint y: 193, distance: 141.0
click at [430, 193] on quentale-workspace at bounding box center [342, 172] width 684 height 344
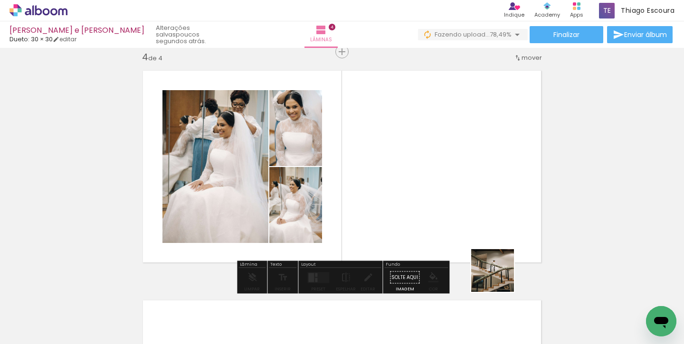
drag, startPoint x: 531, startPoint y: 306, endPoint x: 471, endPoint y: 246, distance: 83.9
click at [471, 246] on quentale-workspace at bounding box center [342, 172] width 684 height 344
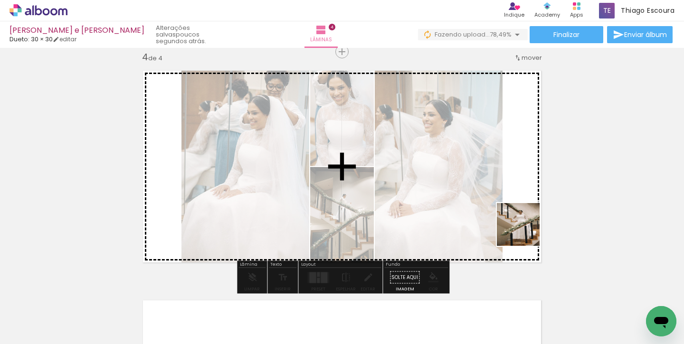
drag, startPoint x: 585, startPoint y: 309, endPoint x: 506, endPoint y: 190, distance: 143.1
click at [506, 190] on quentale-workspace at bounding box center [342, 172] width 684 height 344
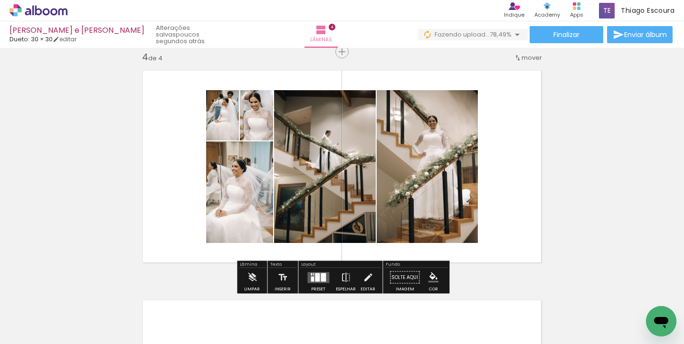
drag, startPoint x: 319, startPoint y: 275, endPoint x: 324, endPoint y: 274, distance: 5.0
click at [320, 275] on div at bounding box center [322, 277] width 5 height 9
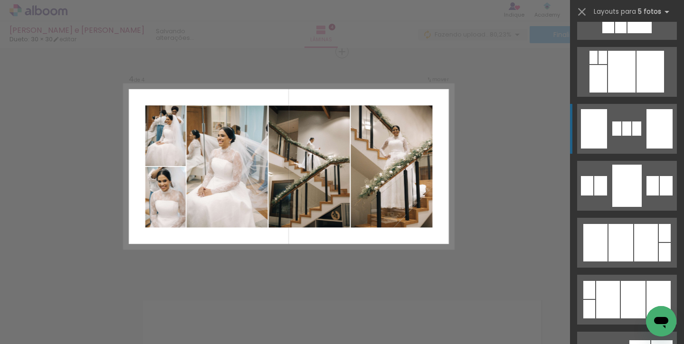
scroll to position [954, 0]
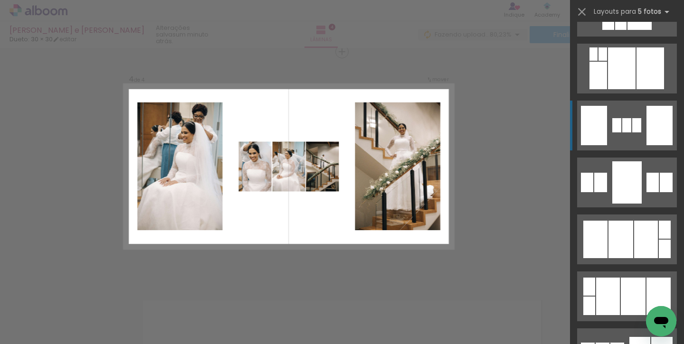
click at [622, 129] on div at bounding box center [626, 125] width 9 height 14
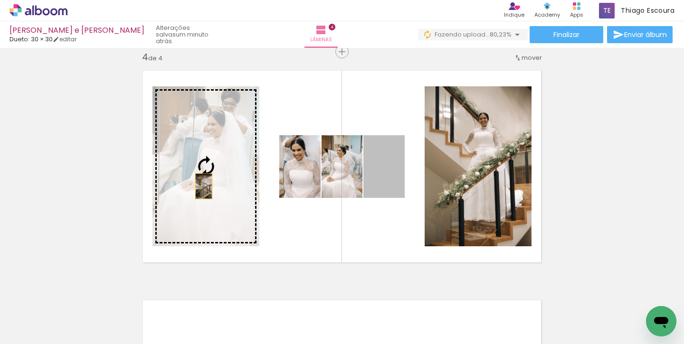
drag, startPoint x: 384, startPoint y: 172, endPoint x: 204, endPoint y: 186, distance: 180.0
click at [0, 0] on slot at bounding box center [0, 0] width 0 height 0
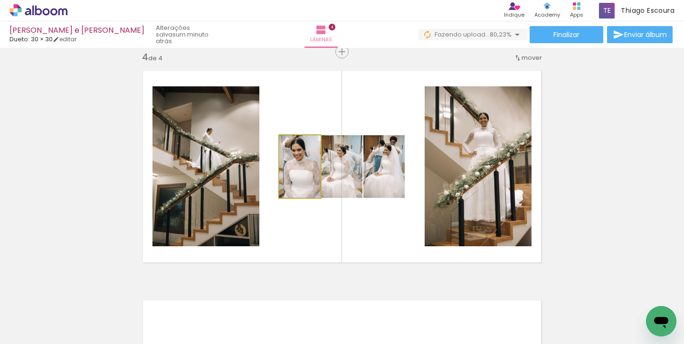
drag, startPoint x: 305, startPoint y: 177, endPoint x: 342, endPoint y: 178, distance: 37.1
click at [0, 0] on slot at bounding box center [0, 0] width 0 height 0
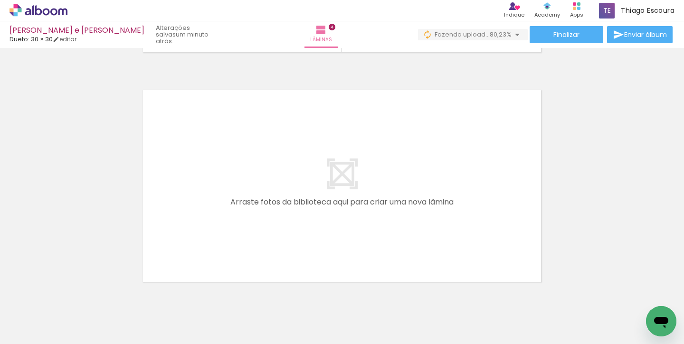
scroll to position [0, 741]
drag, startPoint x: 112, startPoint y: 318, endPoint x: 222, endPoint y: 198, distance: 162.6
click at [222, 198] on quentale-workspace at bounding box center [342, 172] width 684 height 344
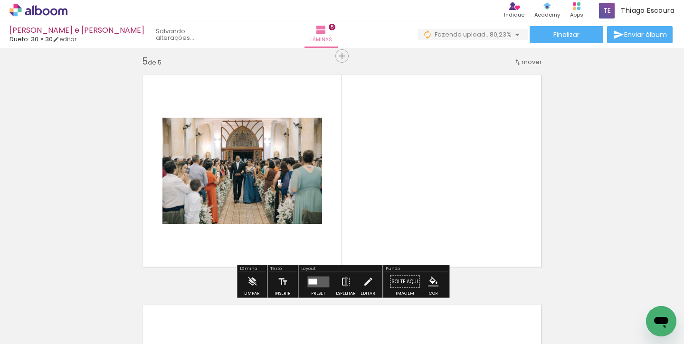
scroll to position [931, 0]
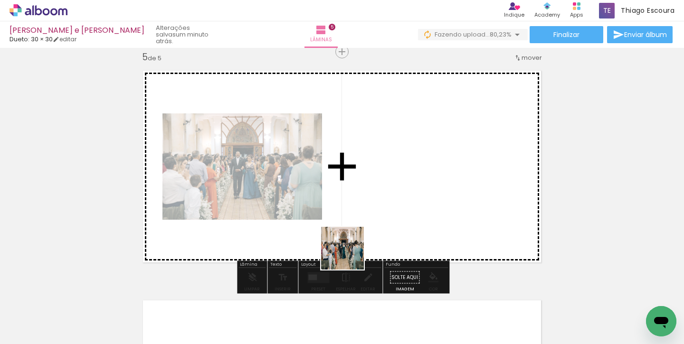
drag, startPoint x: 155, startPoint y: 312, endPoint x: 415, endPoint y: 235, distance: 271.3
click at [415, 235] on quentale-workspace at bounding box center [342, 172] width 684 height 344
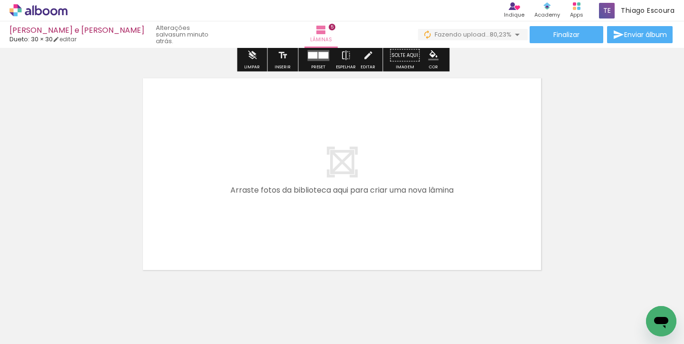
scroll to position [1153, 0]
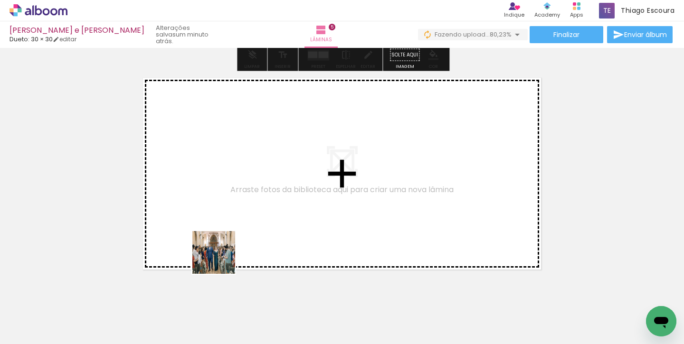
click at [226, 243] on quentale-workspace at bounding box center [342, 172] width 684 height 344
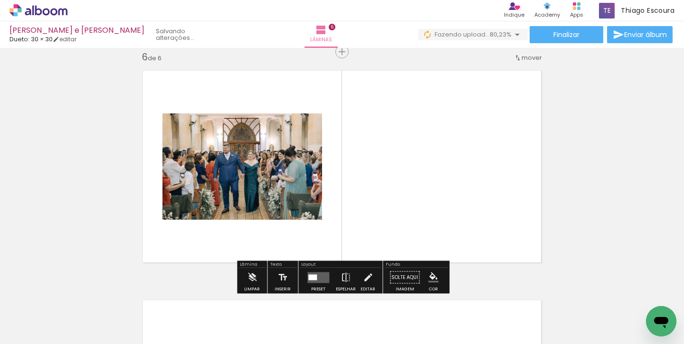
scroll to position [1161, 0]
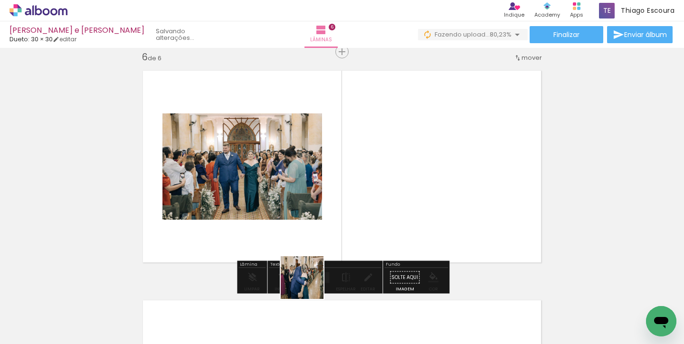
drag, startPoint x: 257, startPoint y: 317, endPoint x: 397, endPoint y: 239, distance: 160.2
click at [397, 239] on quentale-workspace at bounding box center [342, 172] width 684 height 344
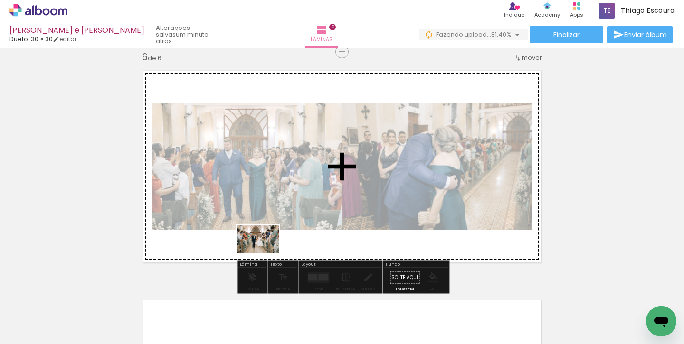
drag, startPoint x: 326, startPoint y: 322, endPoint x: 263, endPoint y: 249, distance: 95.6
click at [263, 249] on quentale-workspace at bounding box center [342, 172] width 684 height 344
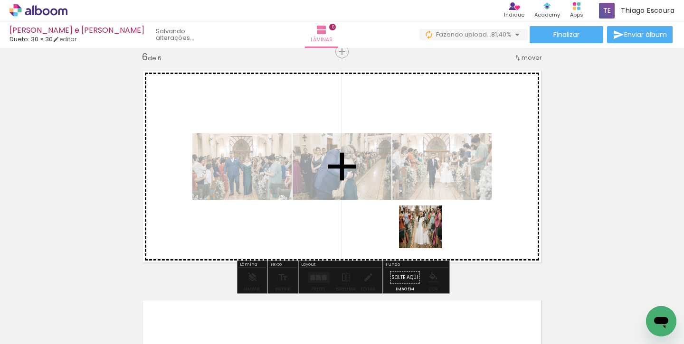
drag, startPoint x: 363, startPoint y: 319, endPoint x: 430, endPoint y: 229, distance: 112.6
click at [430, 230] on quentale-workspace at bounding box center [342, 172] width 684 height 344
